Goal: Transaction & Acquisition: Download file/media

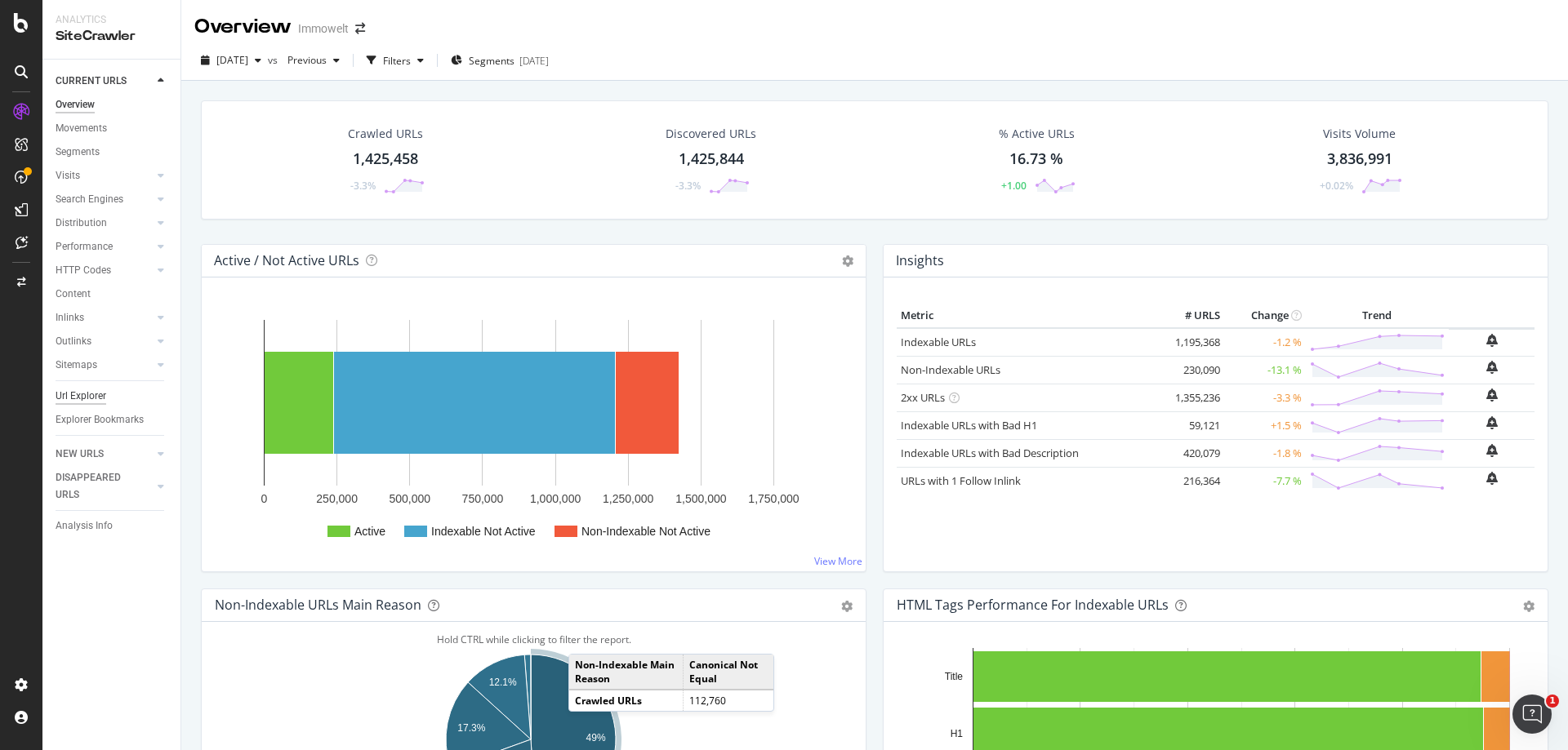
click at [95, 390] on div "Url Explorer" at bounding box center [80, 397] width 50 height 17
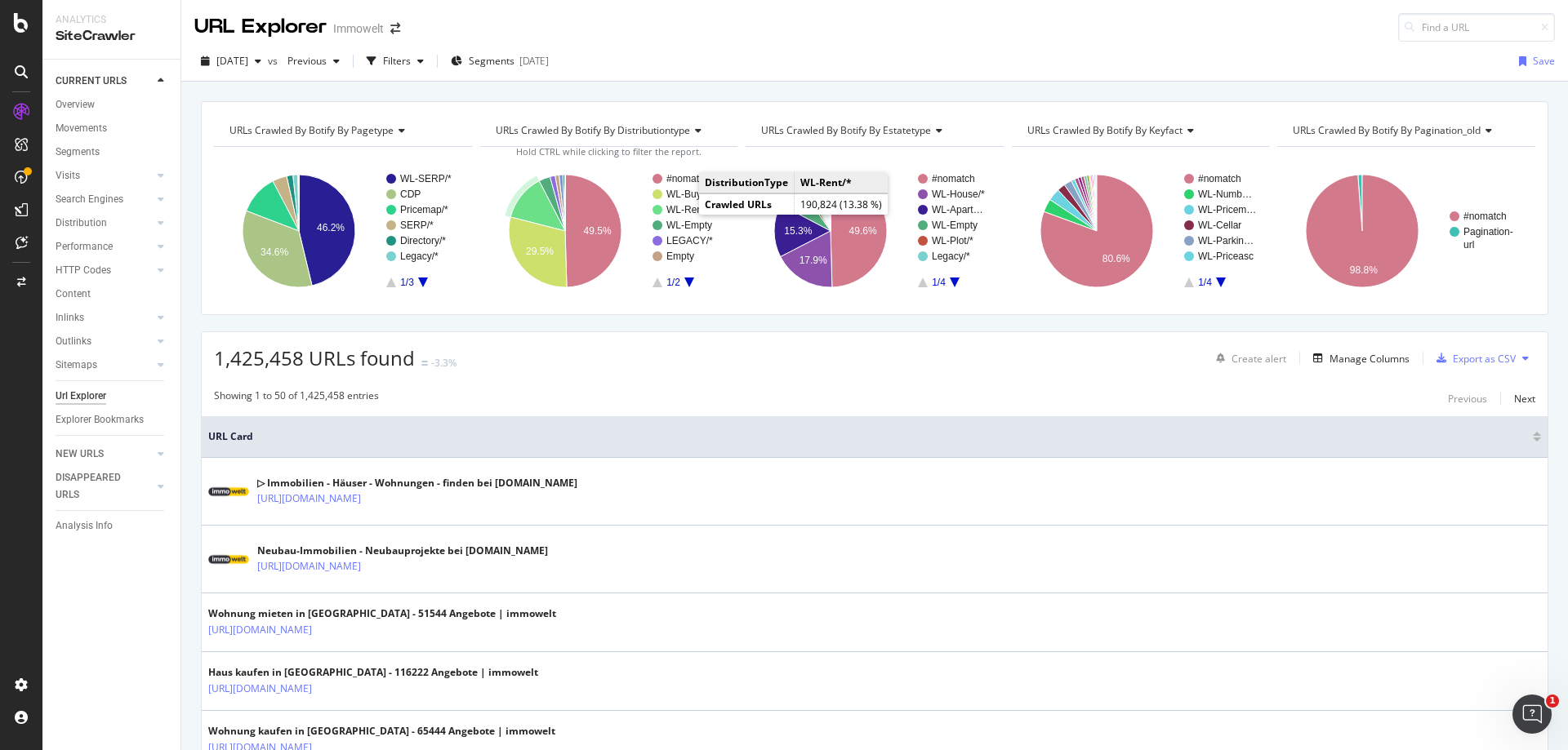
click at [682, 206] on text "WL-Rent/*" at bounding box center [688, 210] width 45 height 12
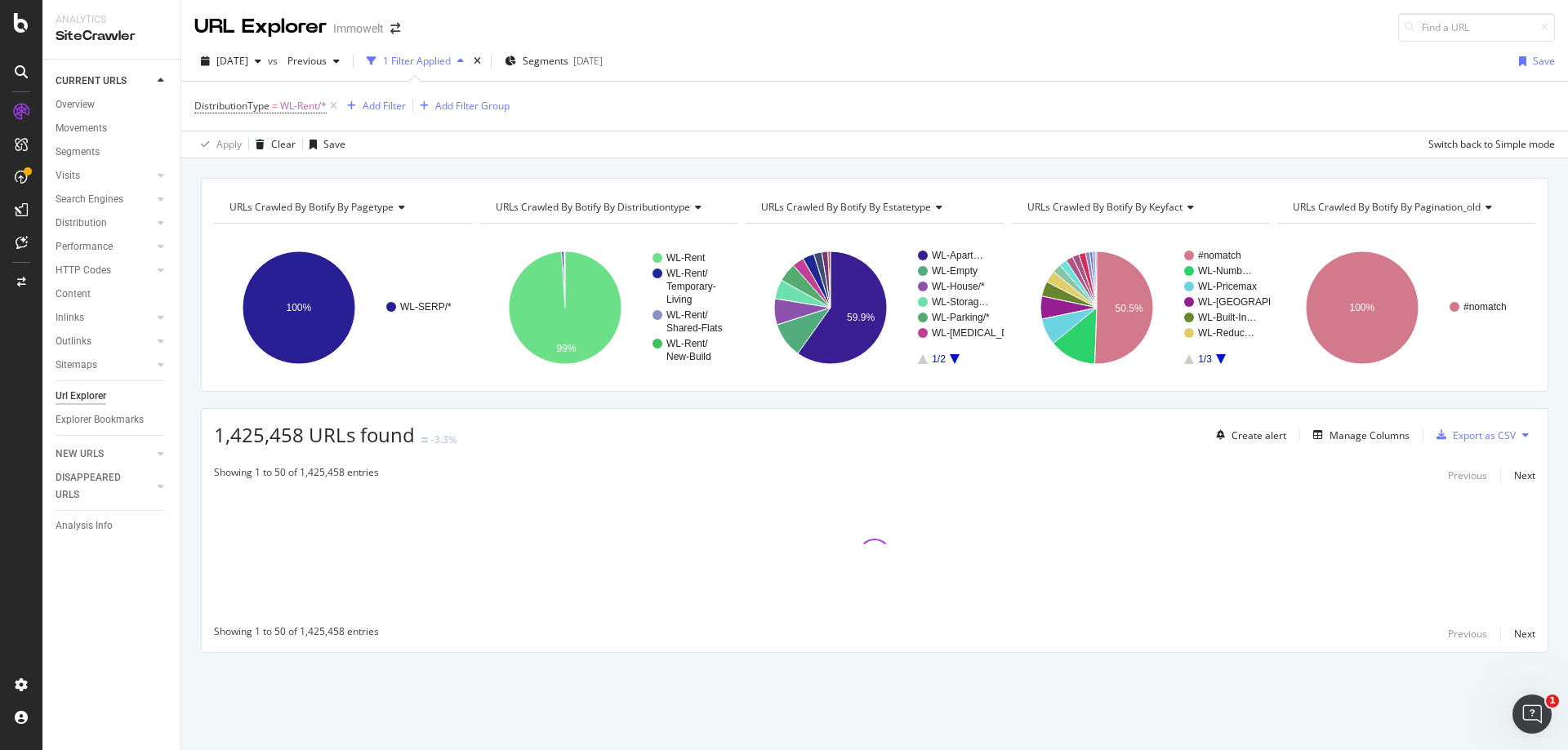
click at [1427, 210] on span "URLs Crawled By Botify By pagination_old" at bounding box center [1387, 207] width 188 height 14
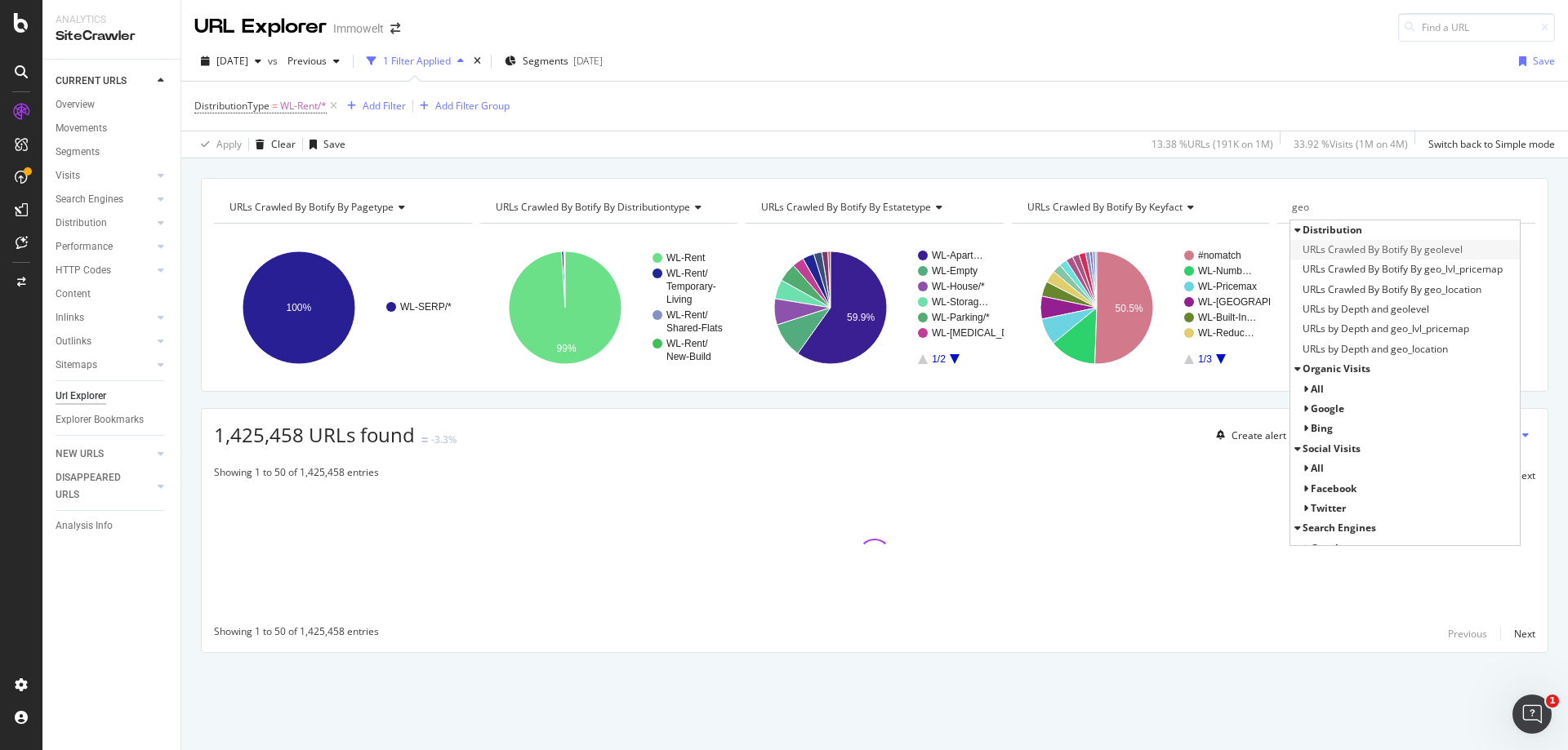
type input "geo"
click at [1419, 250] on span "URLs Crawled By Botify By geolevel" at bounding box center [1382, 250] width 160 height 16
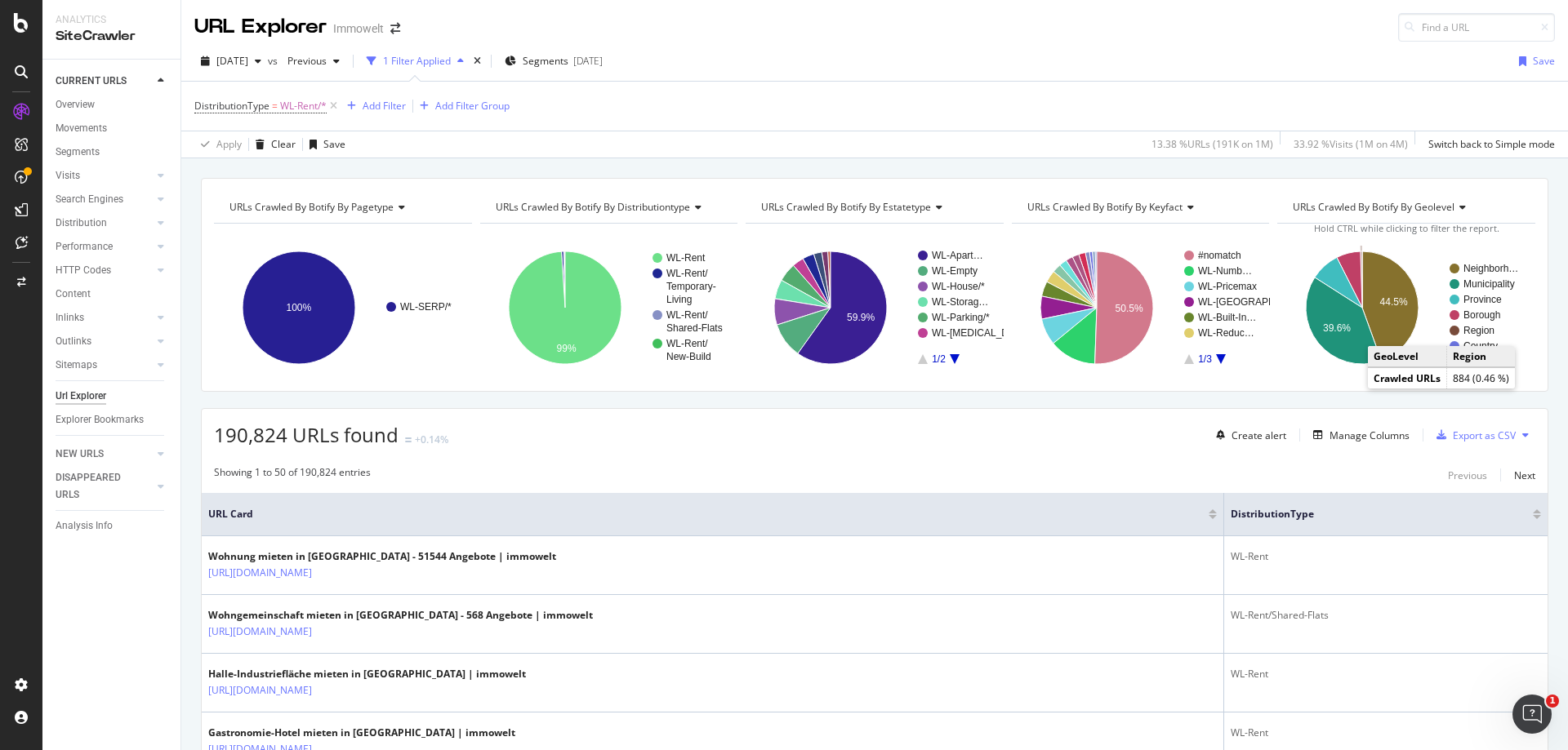
click at [1471, 331] on text "Region" at bounding box center [1479, 331] width 31 height 12
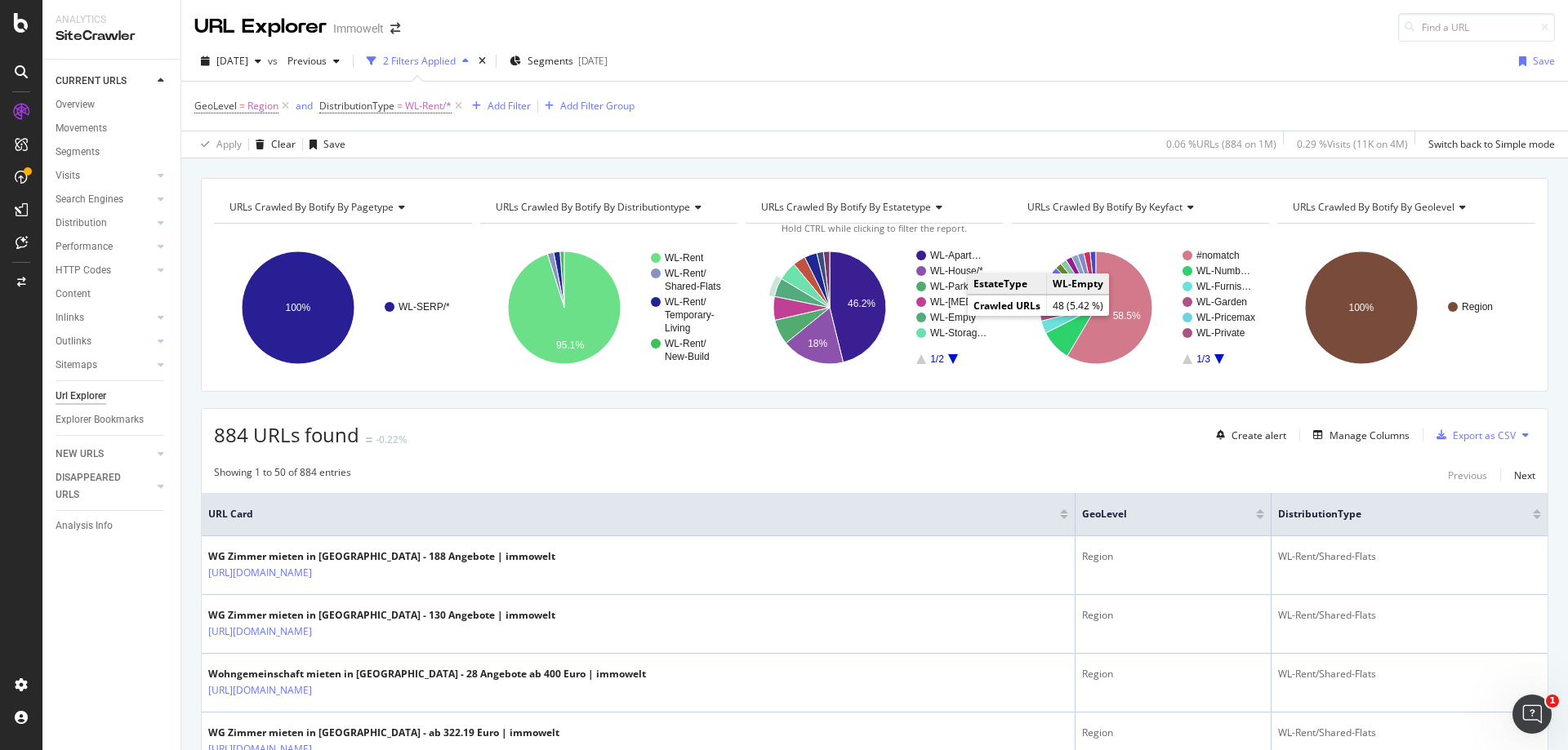
click at [953, 317] on text "WL-Empty" at bounding box center [952, 317] width 45 height 12
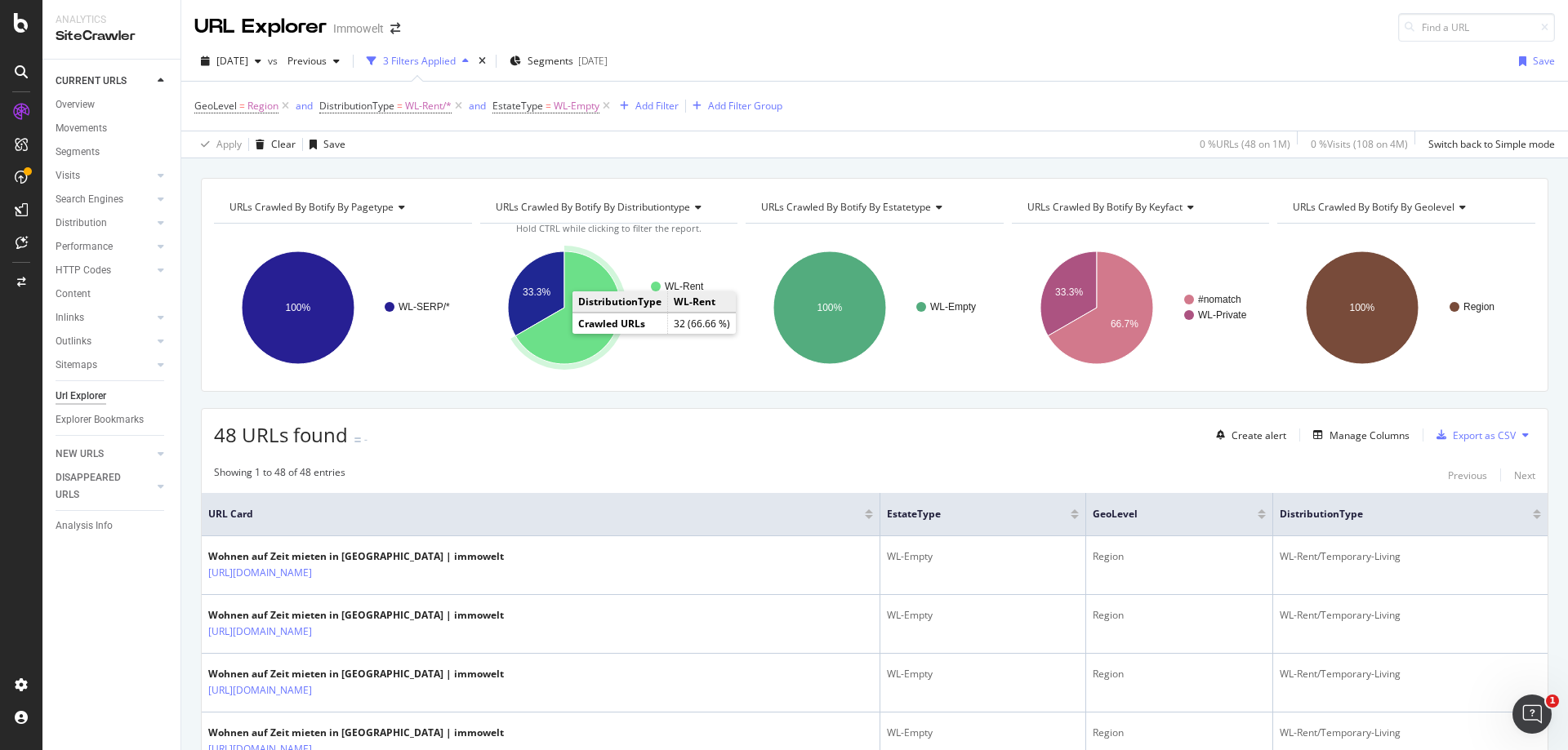
click at [563, 343] on icon "A chart." at bounding box center [567, 308] width 106 height 112
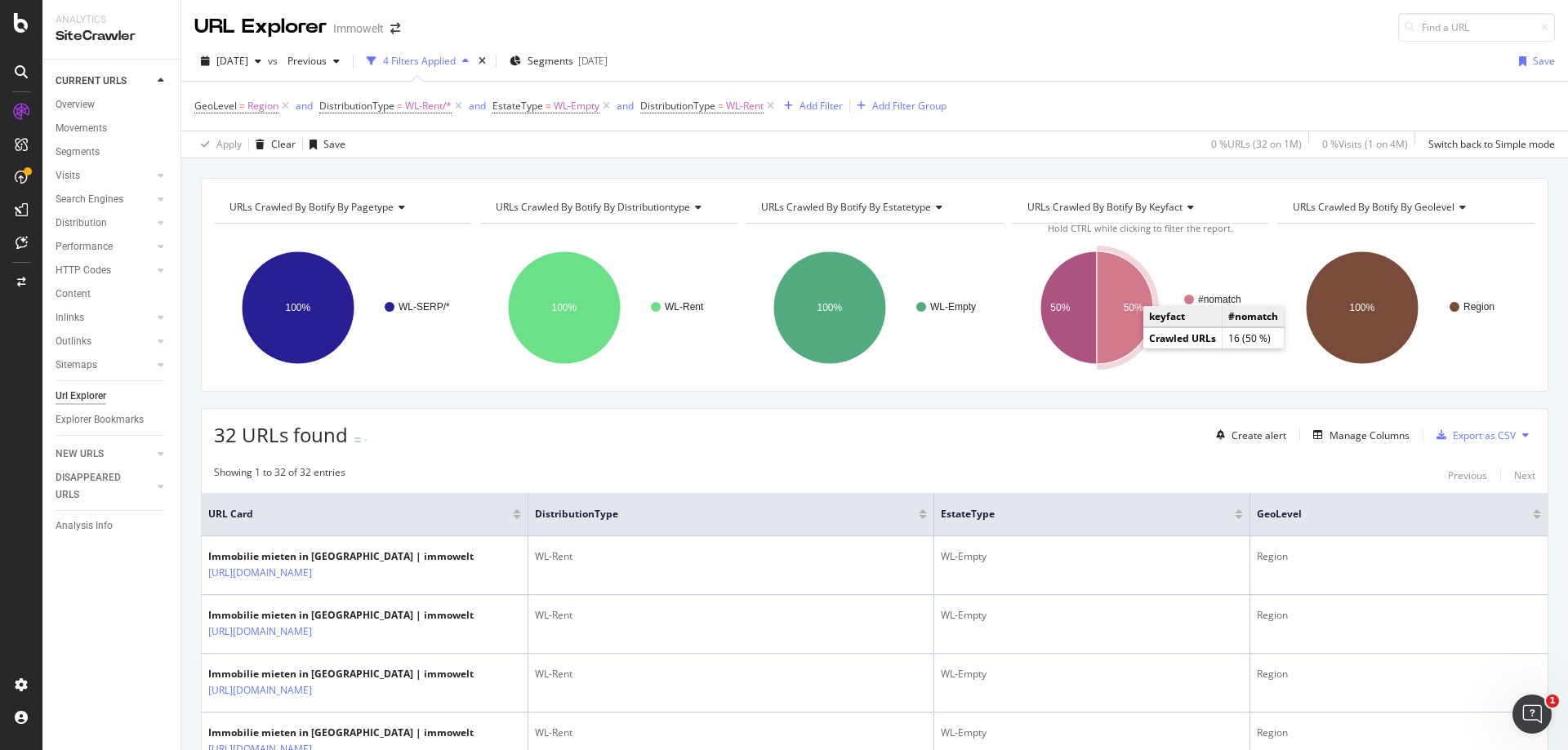
click at [1122, 332] on icon "A chart." at bounding box center [1125, 308] width 56 height 112
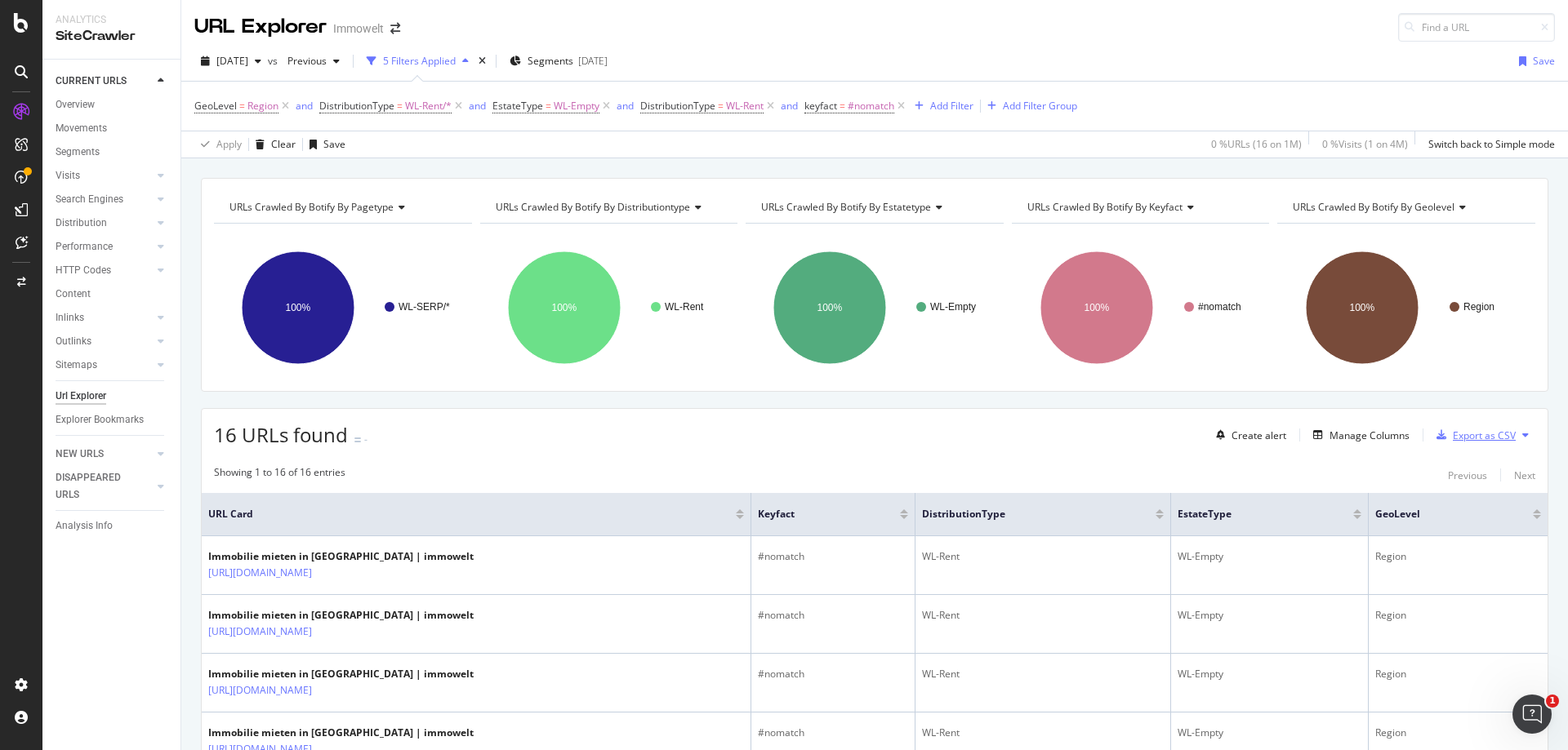
click at [1467, 438] on div "Export as CSV" at bounding box center [1484, 435] width 63 height 14
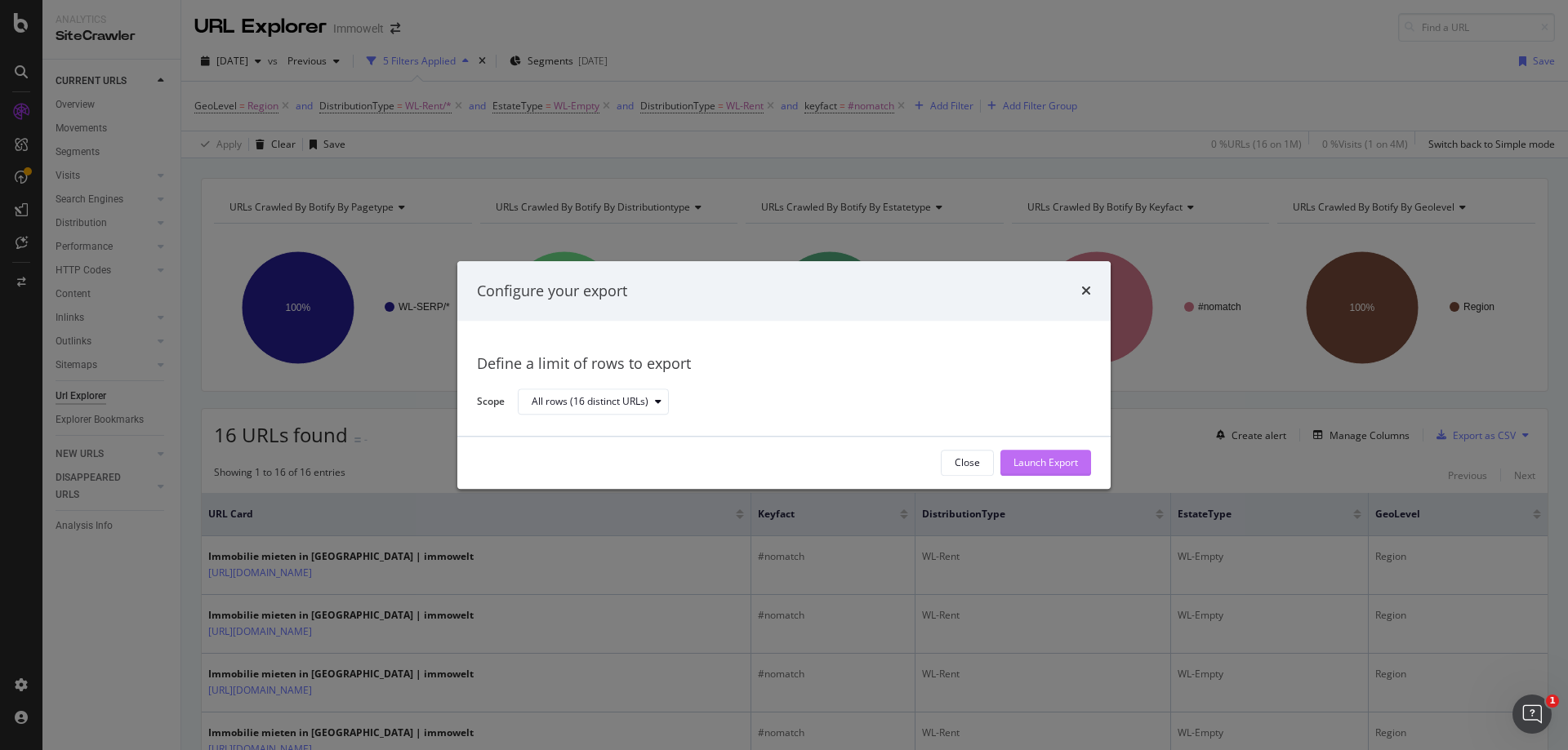
click at [1055, 452] on div "Launch Export" at bounding box center [1045, 463] width 65 height 24
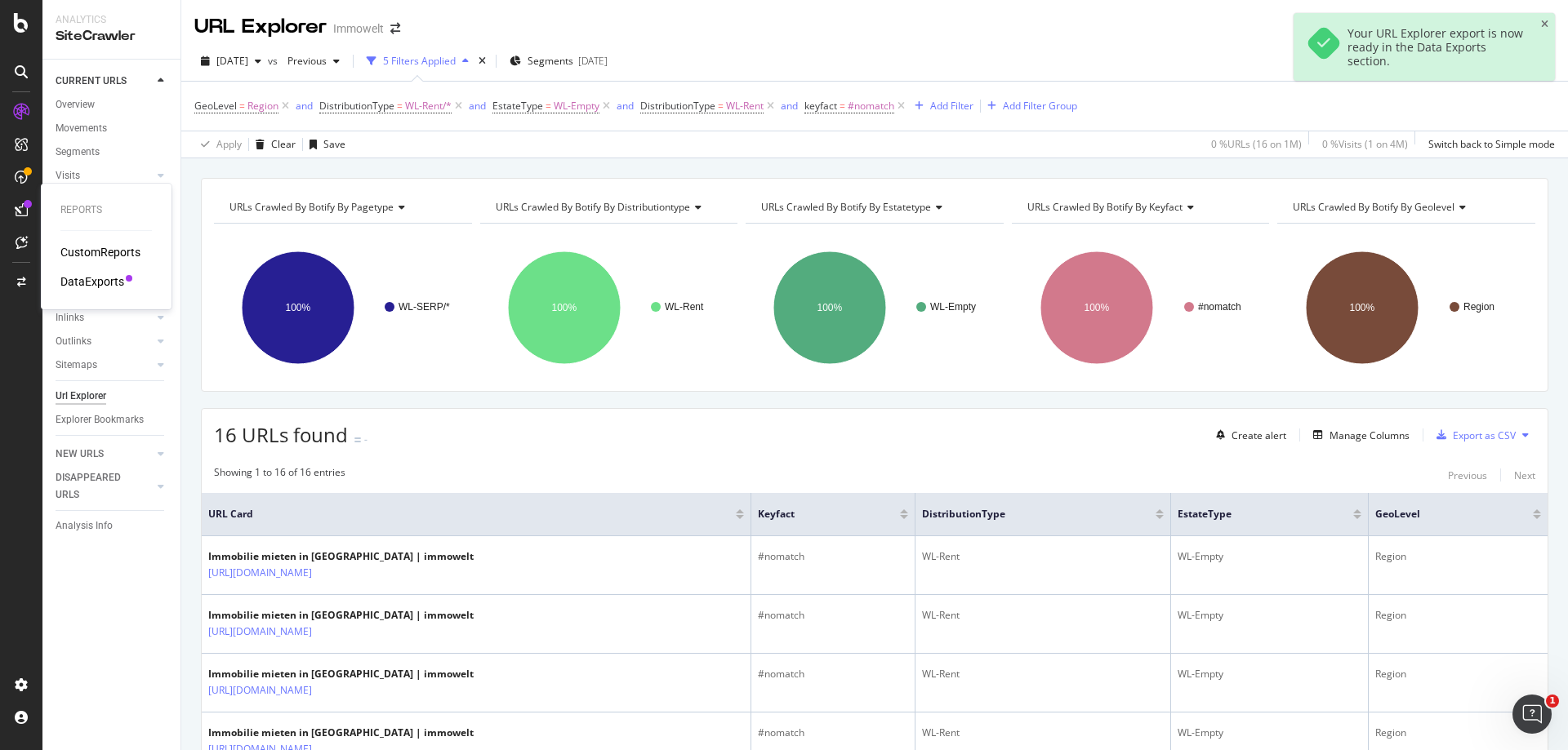
click at [119, 281] on div "DataExports" at bounding box center [92, 282] width 64 height 16
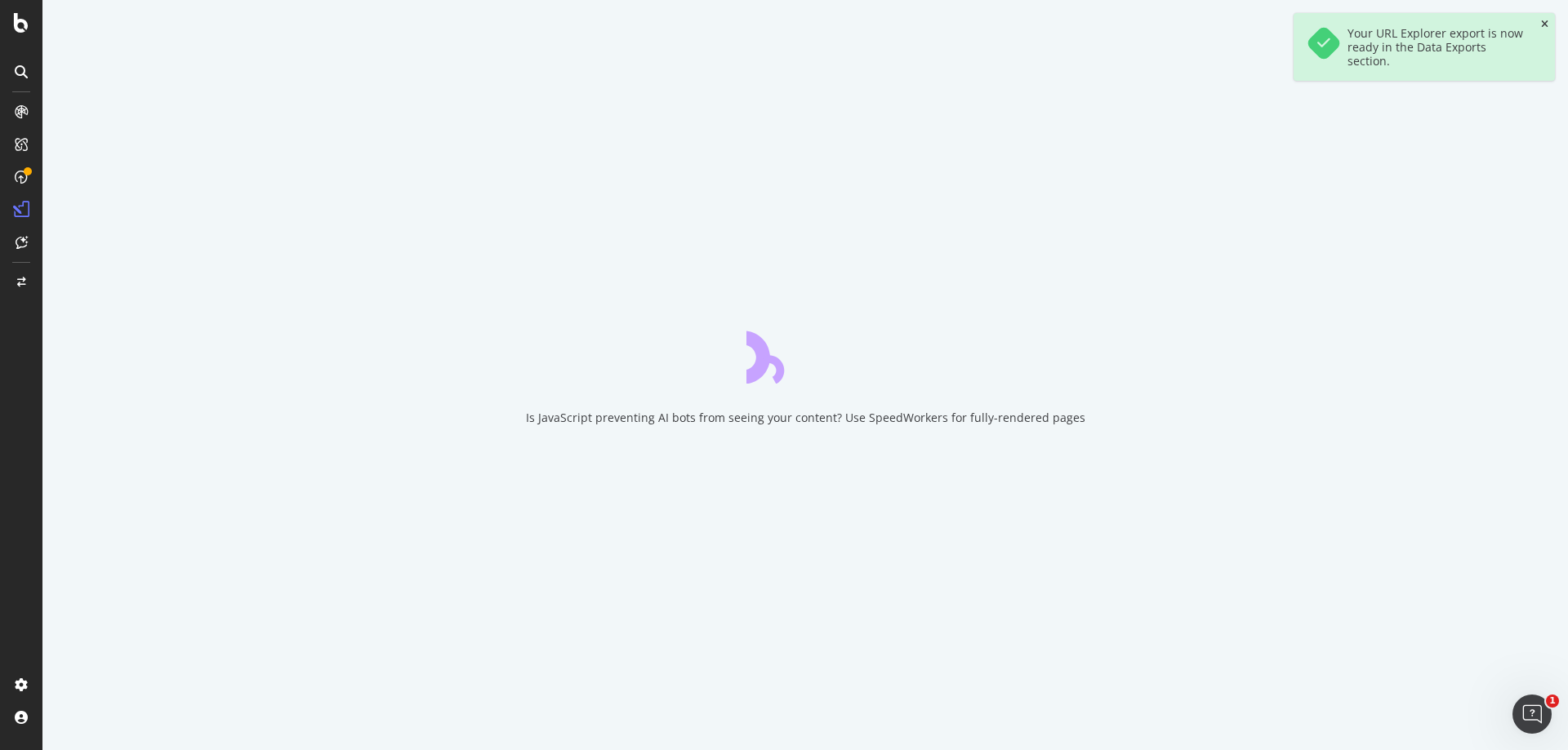
click at [1546, 23] on icon "close toast" at bounding box center [1545, 24] width 8 height 10
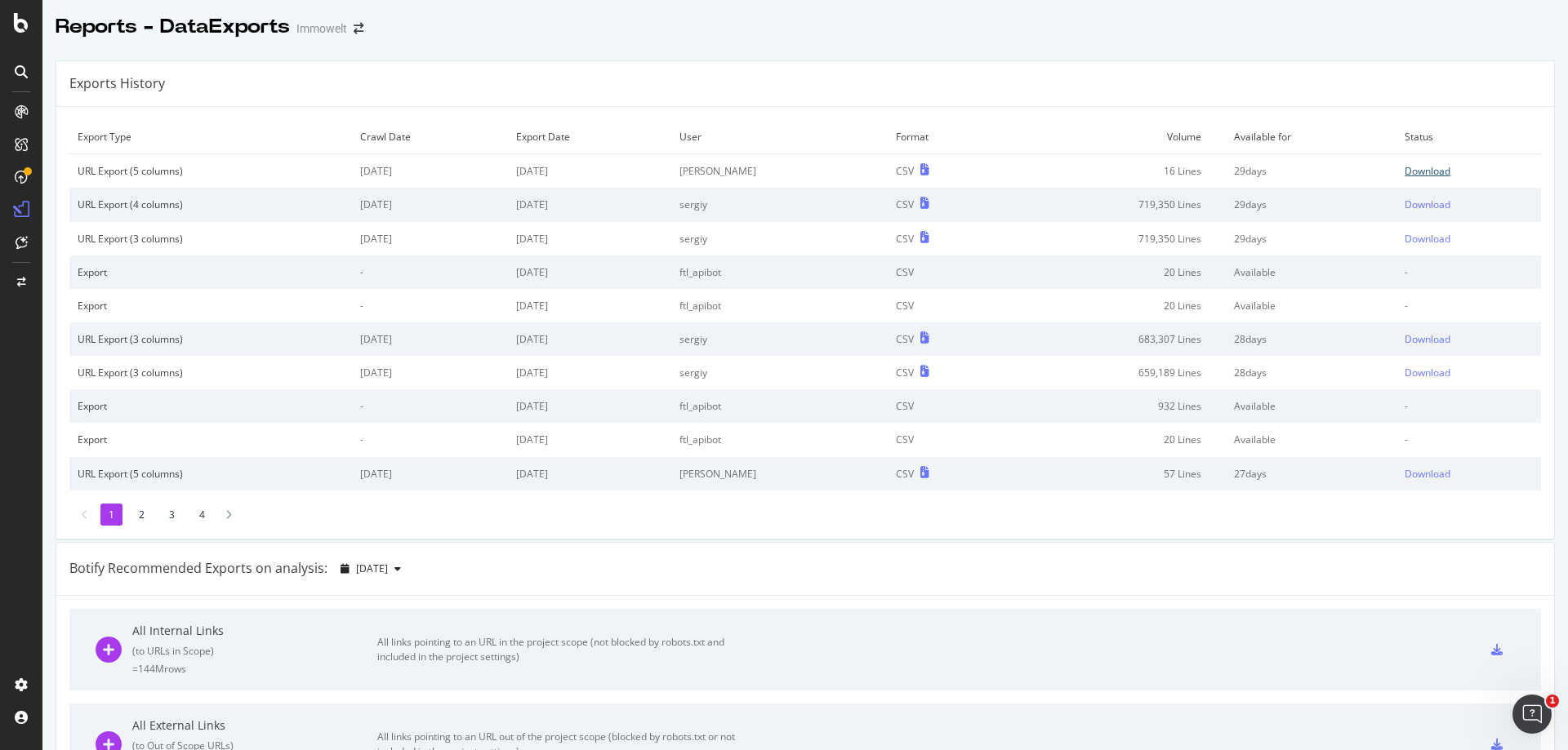
click at [1411, 171] on div "Download" at bounding box center [1427, 171] width 45 height 14
